Goal: Download file/media

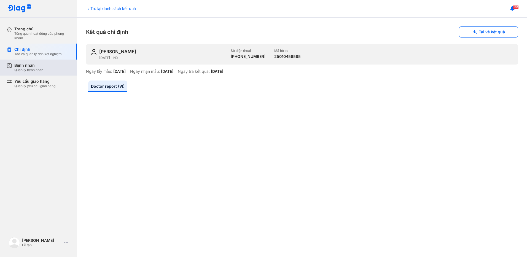
click at [38, 70] on div "Quản lý bệnh nhân" at bounding box center [28, 70] width 29 height 4
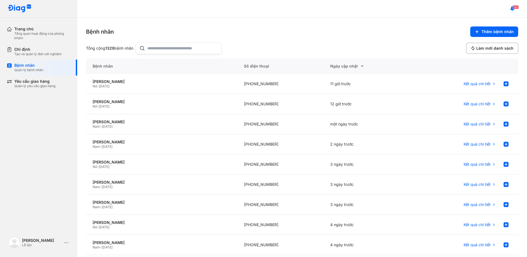
click at [158, 48] on input "text" at bounding box center [182, 48] width 71 height 11
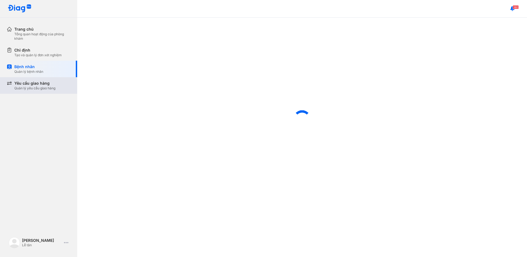
drag, startPoint x: 201, startPoint y: 100, endPoint x: 44, endPoint y: 88, distance: 157.7
click at [202, 99] on div at bounding box center [302, 119] width 450 height 203
click at [28, 81] on div "Yêu cầu giao hàng" at bounding box center [34, 83] width 41 height 6
click at [95, 59] on div at bounding box center [302, 119] width 450 height 203
click at [279, 199] on div at bounding box center [302, 119] width 450 height 203
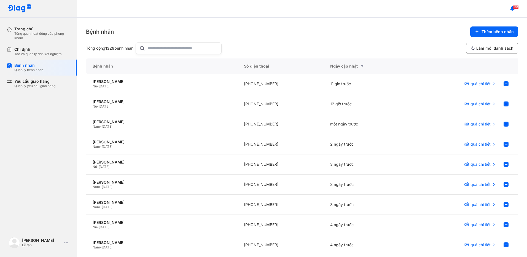
click at [170, 50] on input "text" at bounding box center [182, 48] width 71 height 11
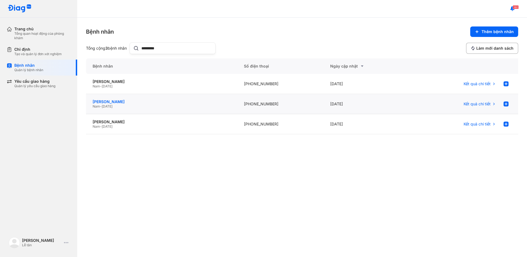
type input "********"
click at [179, 104] on div "NGUYỄN DUY UYÊN" at bounding box center [162, 101] width 138 height 5
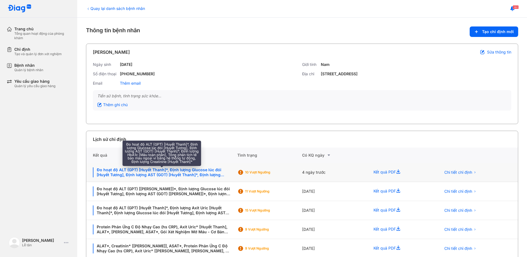
click at [178, 169] on div "Đo hoạt độ ALT (GPT) [Huyết Thanh]*, Định lượng Glucose lúc đói [Huyết Tương], …" at bounding box center [162, 172] width 138 height 10
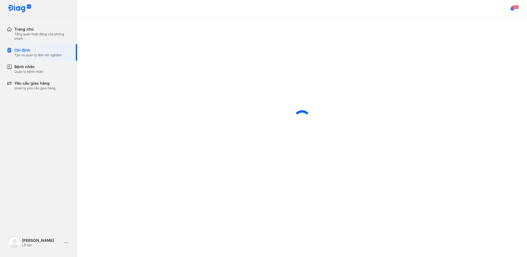
click at [55, 124] on div "Trang chủ Tổng quan hoạt động của phòng khám Chỉ định Tạo và quản lý đơn xét ng…" at bounding box center [38, 128] width 77 height 257
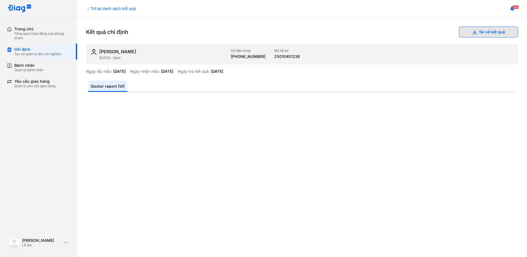
click at [473, 28] on button "Tải về kết quả" at bounding box center [488, 31] width 59 height 11
